Goal: Information Seeking & Learning: Learn about a topic

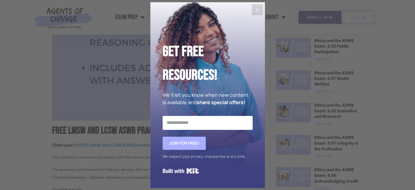
scroll to position [216, 0]
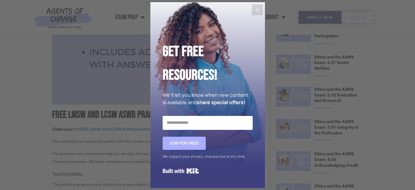
click at [214, 124] on input "Email Address" at bounding box center [208, 123] width 90 height 14
type input "**********"
click at [186, 142] on span "Join for FREE!" at bounding box center [184, 142] width 43 height 13
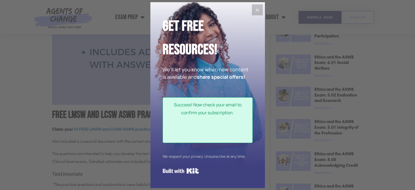
click at [259, 9] on icon "Close" at bounding box center [257, 10] width 7 height 7
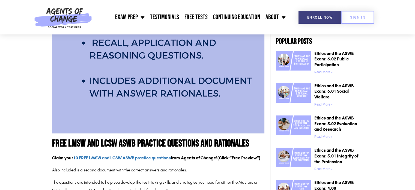
scroll to position [143, 0]
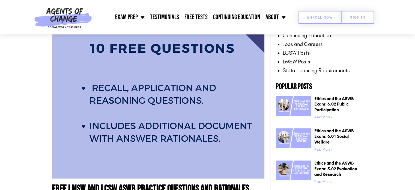
click at [328, 20] on link "Enroll Now" at bounding box center [320, 17] width 43 height 13
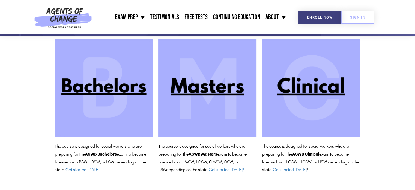
scroll to position [51, 0]
click at [328, 16] on span "Enroll Now" at bounding box center [319, 18] width 25 height 4
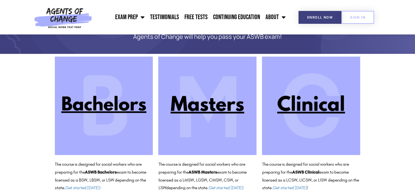
scroll to position [51, 0]
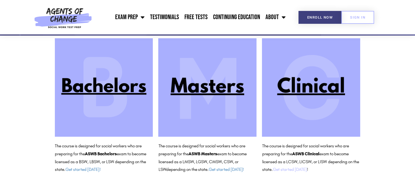
click at [300, 170] on link "Get started today" at bounding box center [290, 169] width 34 height 5
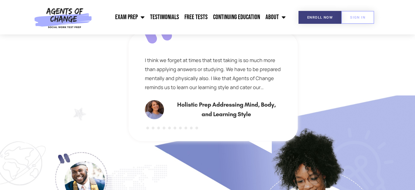
scroll to position [326, 0]
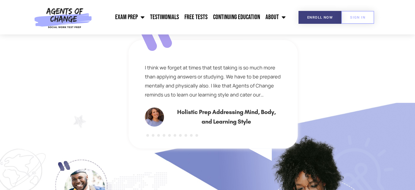
click at [415, 85] on html "Exam Prep BSW Exam Prep: ASWB Bachelors Level Exam LMSW Exam Prep: ASWB Masters…" at bounding box center [207, 177] width 415 height 1006
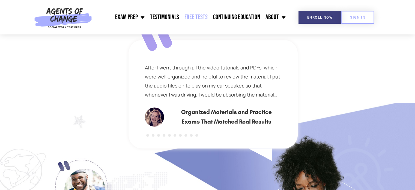
click at [201, 18] on link "Free Tests" at bounding box center [196, 17] width 29 height 14
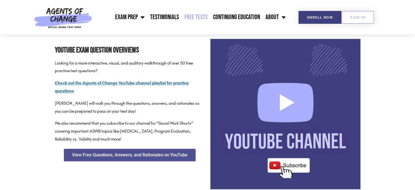
scroll to position [563, 0]
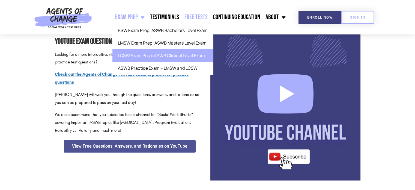
click at [145, 55] on link "LCSW Exam Prep: ASWB Clinical Level Exam" at bounding box center [162, 55] width 101 height 13
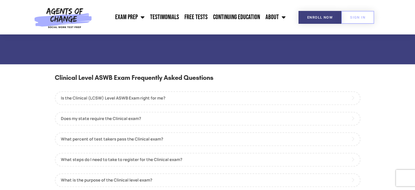
scroll to position [501, 0]
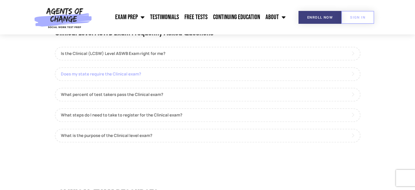
click at [122, 74] on link "Does my state require the Clinical exam?" at bounding box center [208, 74] width 306 height 14
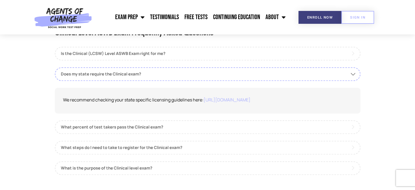
click at [251, 99] on link "[URL][DOMAIN_NAME]" at bounding box center [227, 100] width 47 height 6
